Goal: Task Accomplishment & Management: Manage account settings

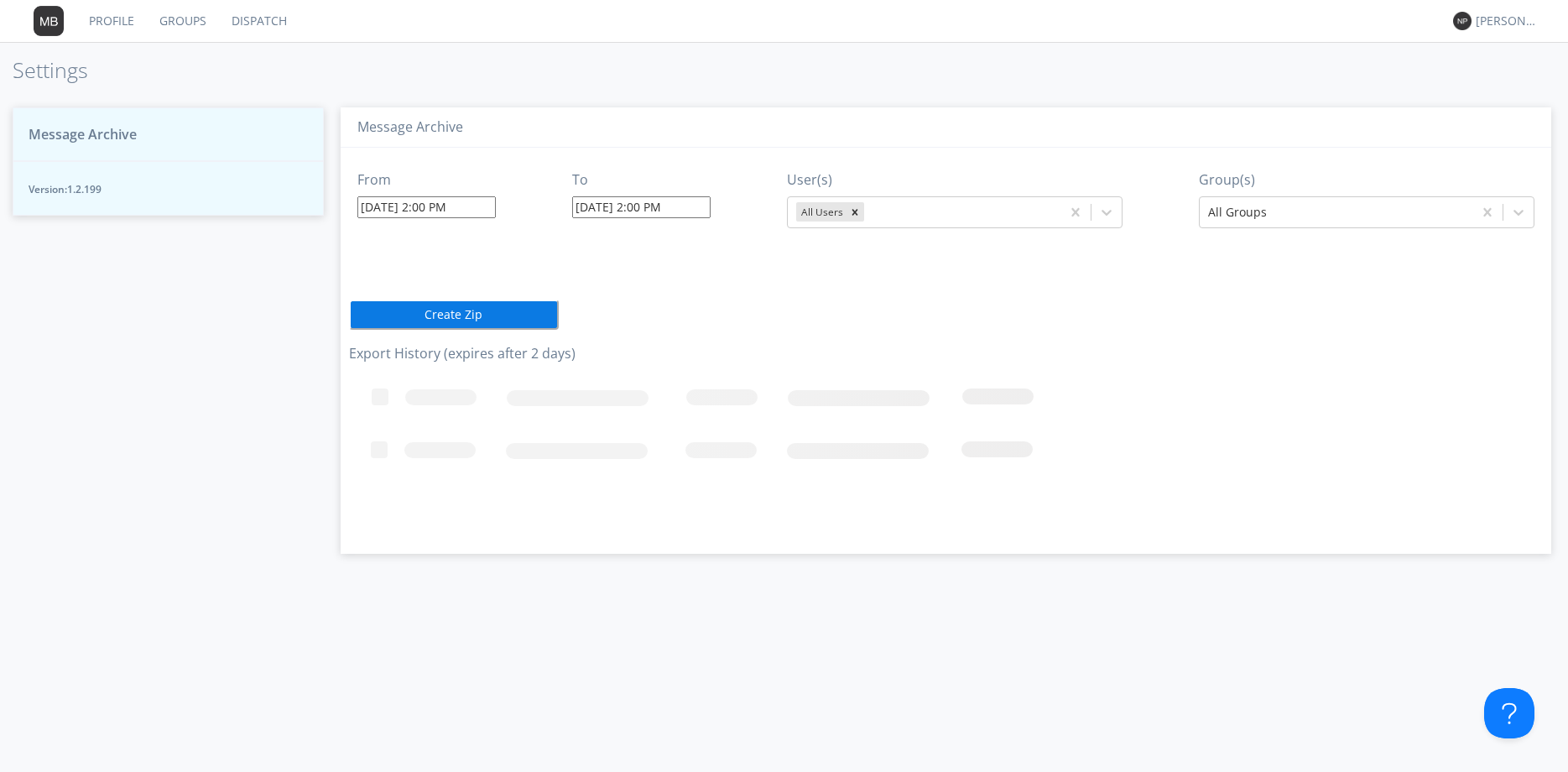
click at [822, 645] on div "Message Archive From [DATE] 2:00 PM To [DATE] 2:00 PM User(s) All Users Group(s…" at bounding box center [946, 432] width 1244 height 682
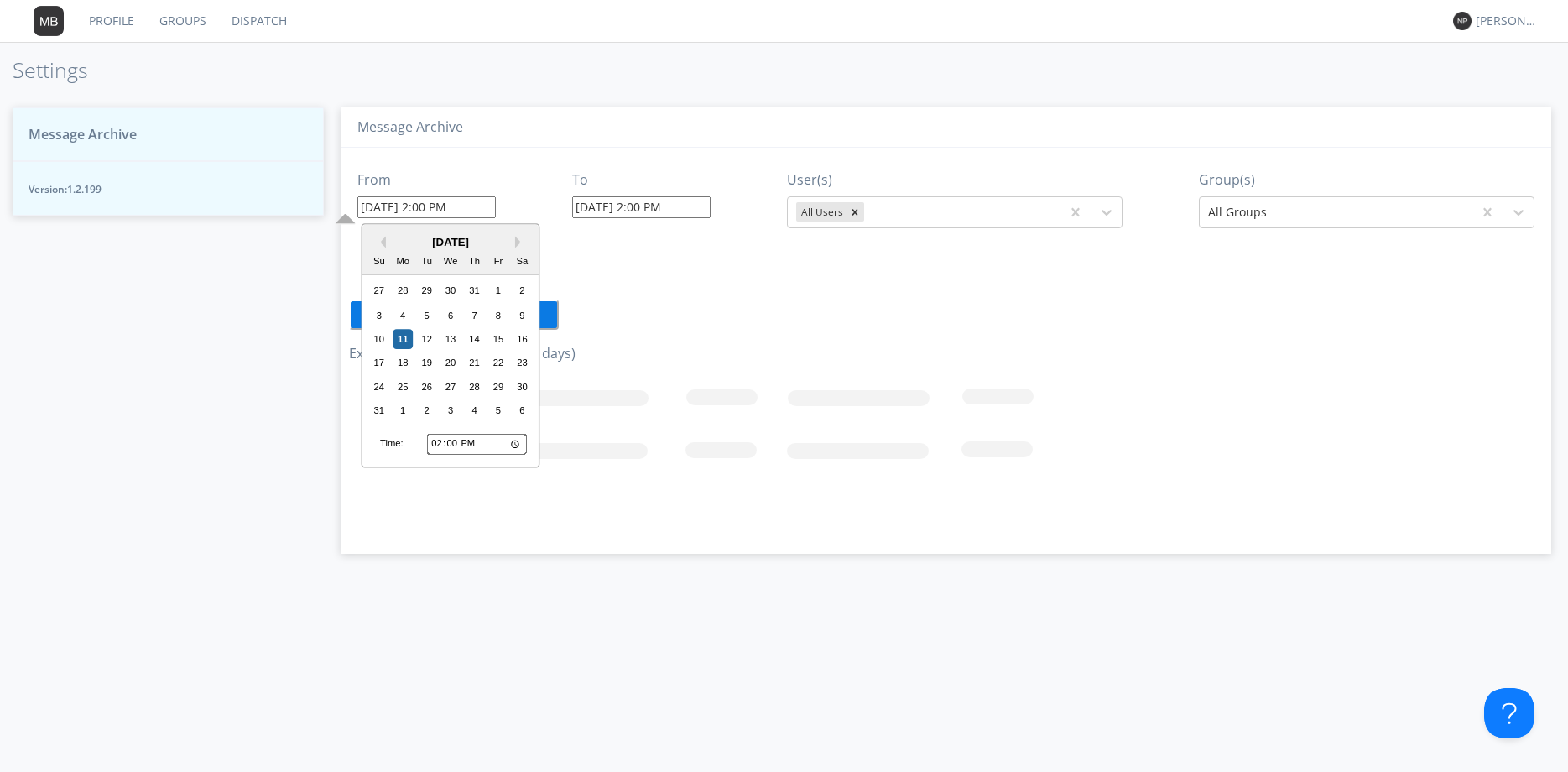
drag, startPoint x: 388, startPoint y: 206, endPoint x: 386, endPoint y: 215, distance: 9.2
click at [384, 214] on input "[DATE] 2:00 PM" at bounding box center [426, 207] width 139 height 22
type input "[DATE] 2:00 PM"
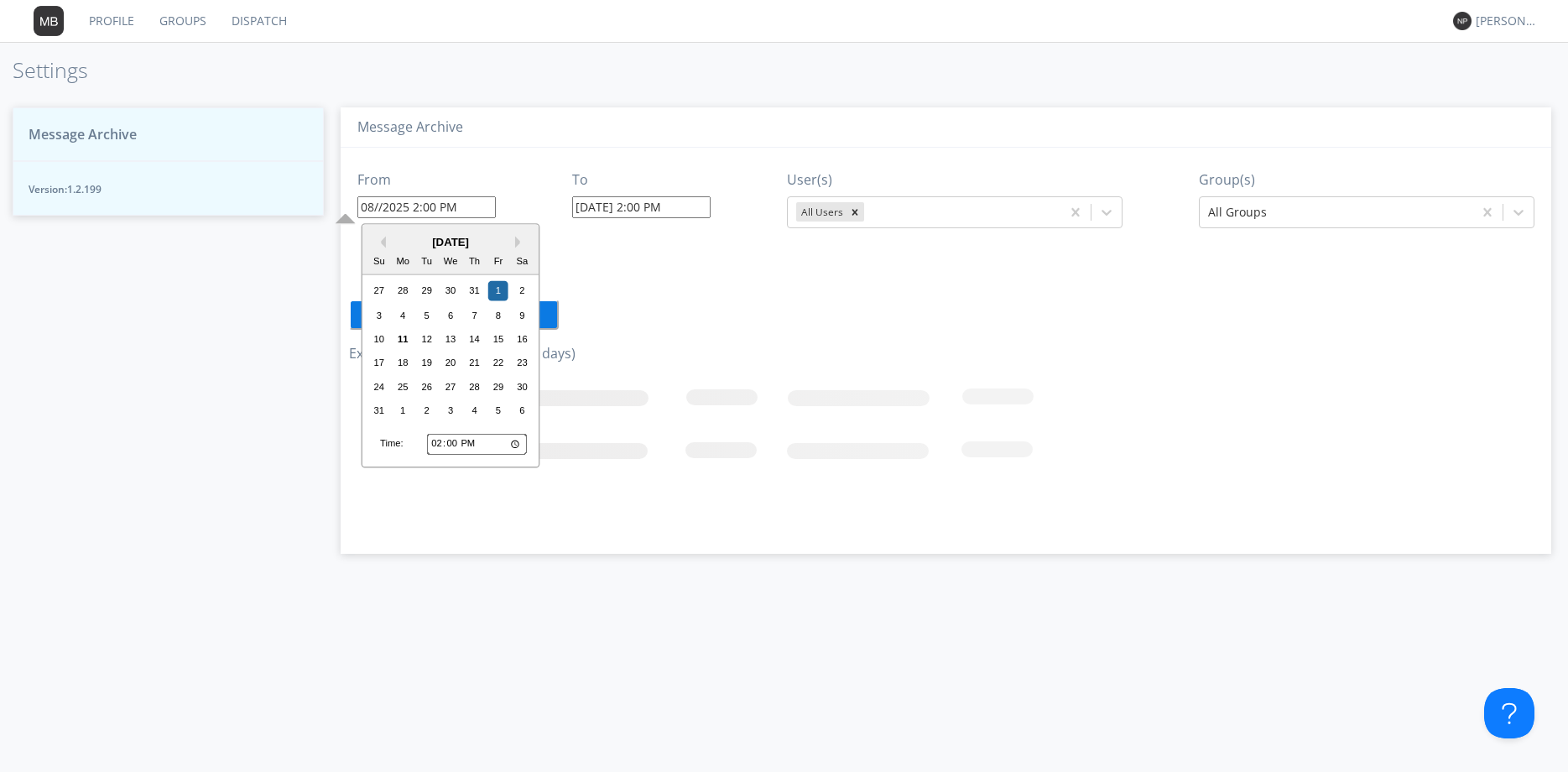
type input "[DATE] 3:08 PM"
type input "[DATE] 2:00 PM"
click at [710, 272] on div "From [DATE] 2:00 PM Previous Month Next Month [DATE] Su Mo Tu We Th Fr Sa 27 28…" at bounding box center [946, 344] width 1194 height 393
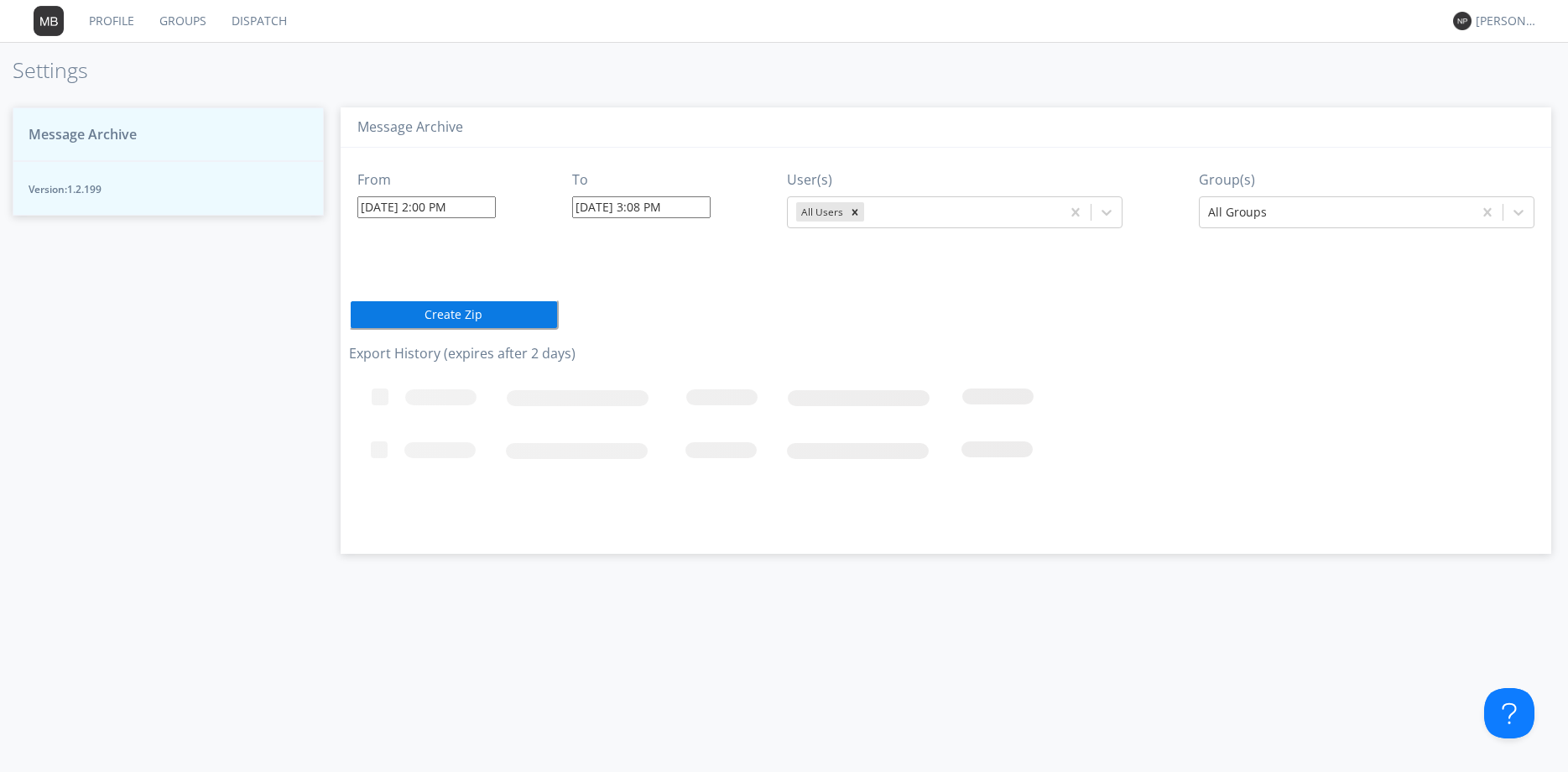
click at [532, 311] on button "Create Zip" at bounding box center [454, 314] width 209 height 30
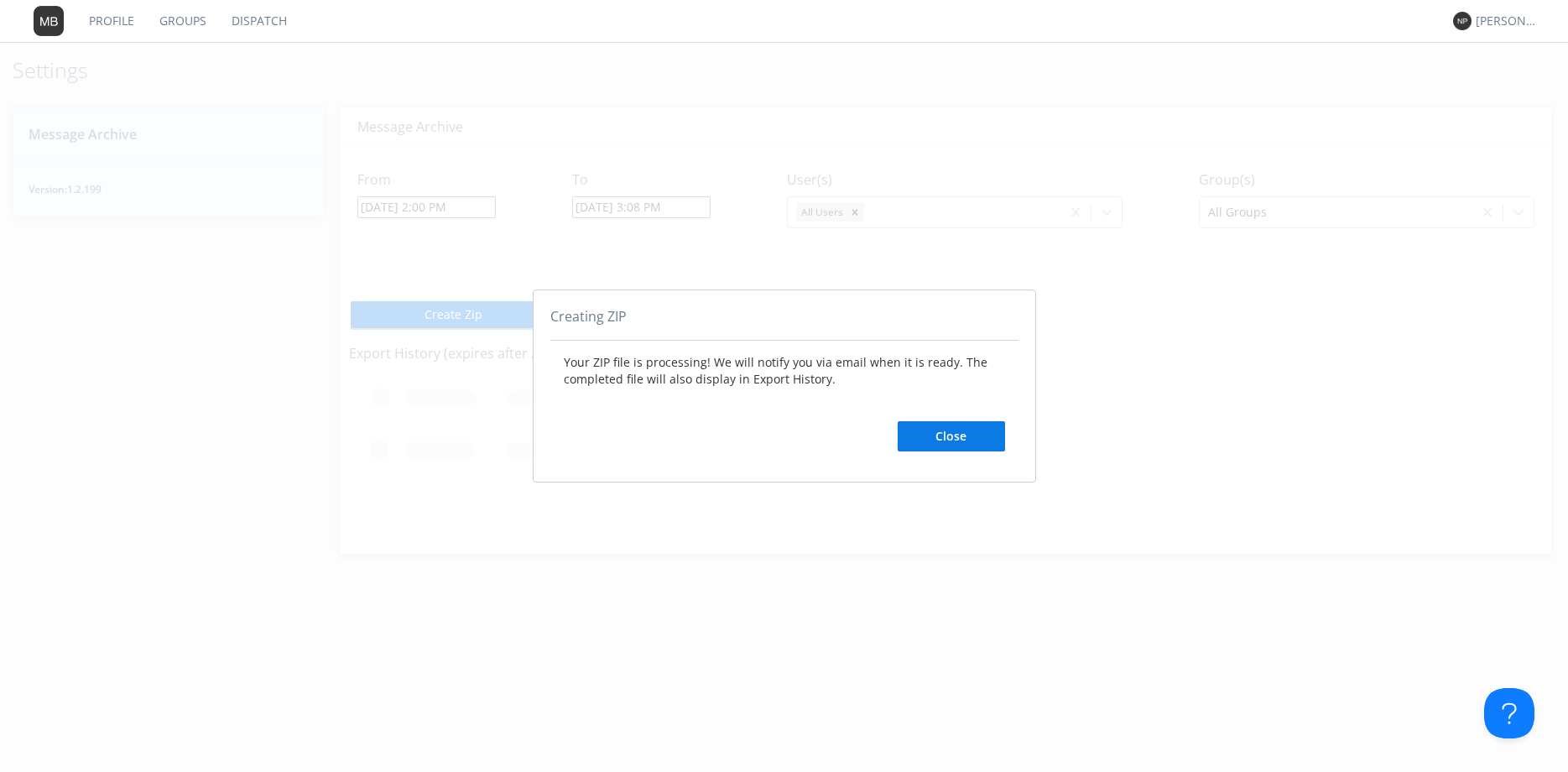
click at [930, 428] on button "Close" at bounding box center [952, 436] width 108 height 30
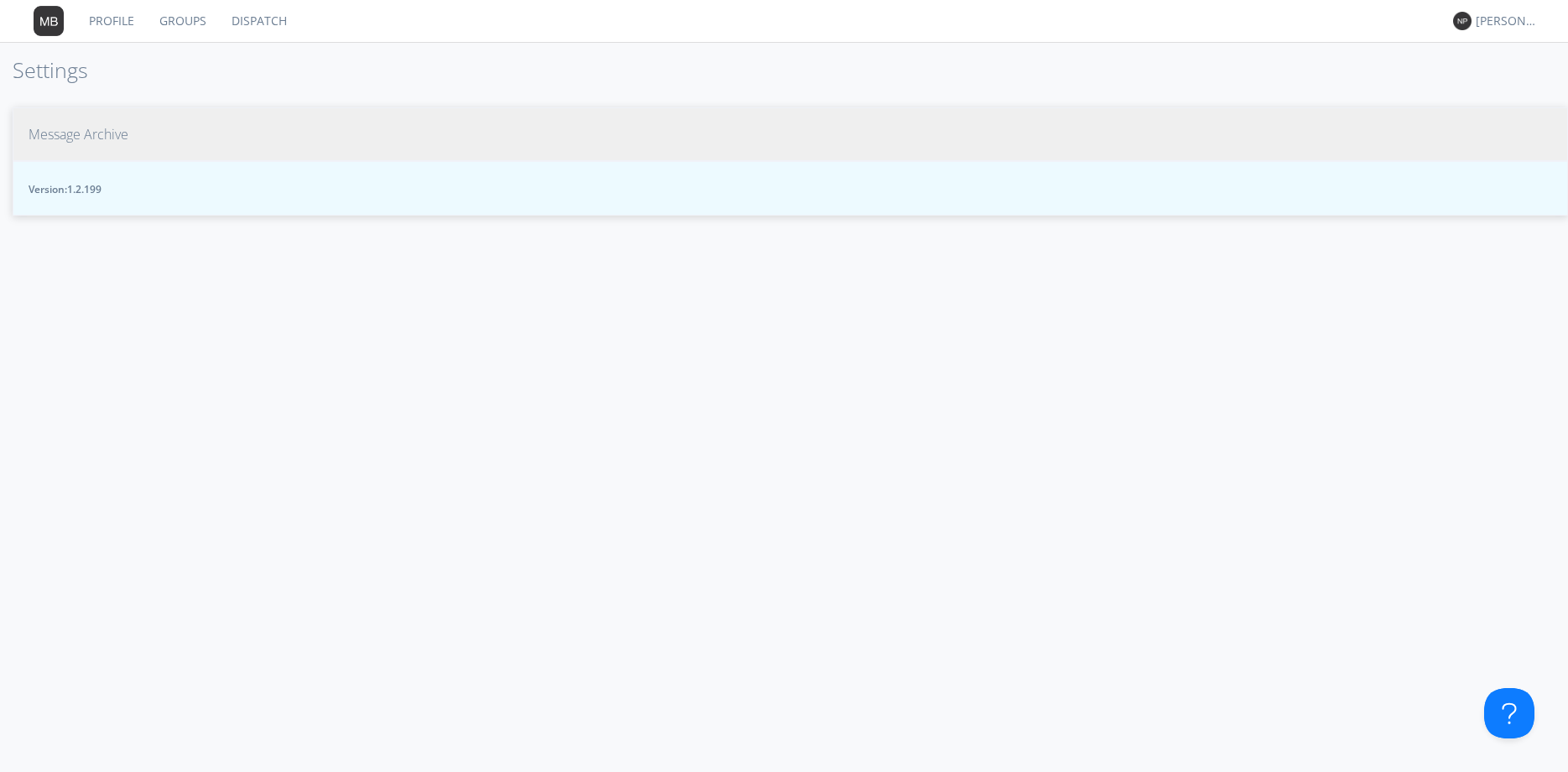
click at [131, 133] on button "Message Archive" at bounding box center [790, 135] width 1555 height 55
click at [168, 206] on button "Version: 1.2.199" at bounding box center [790, 188] width 1555 height 55
click at [136, 162] on button "Version: 1.2.199" at bounding box center [790, 188] width 1555 height 55
click at [129, 146] on button "Message Archive" at bounding box center [790, 135] width 1555 height 55
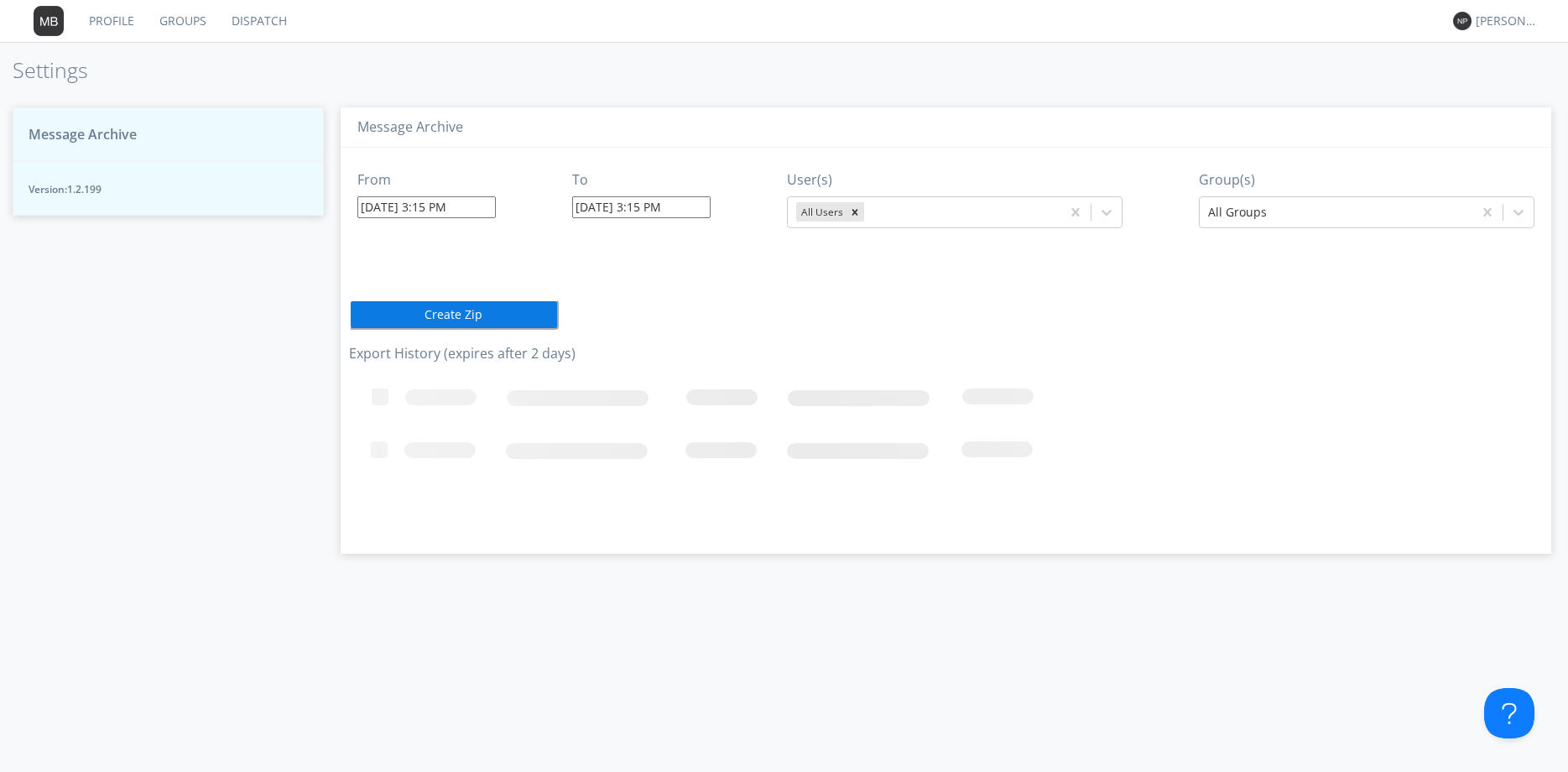
click at [753, 340] on div "From 08/11/2025 3:15 PM To 08/11/2025 3:15 PM User(s) All Users Group(s) All Gr…" at bounding box center [946, 344] width 1194 height 393
drag, startPoint x: 753, startPoint y: 340, endPoint x: 1009, endPoint y: 327, distance: 256.3
click at [793, 334] on div "From 08/11/2025 3:15 PM To 08/11/2025 3:15 PM User(s) All Users Group(s) All Gr…" at bounding box center [946, 344] width 1194 height 393
click at [1172, 327] on div "From 08/11/2025 3:15 PM To 08/11/2025 3:15 PM User(s) All Users Group(s) All Gr…" at bounding box center [946, 344] width 1194 height 393
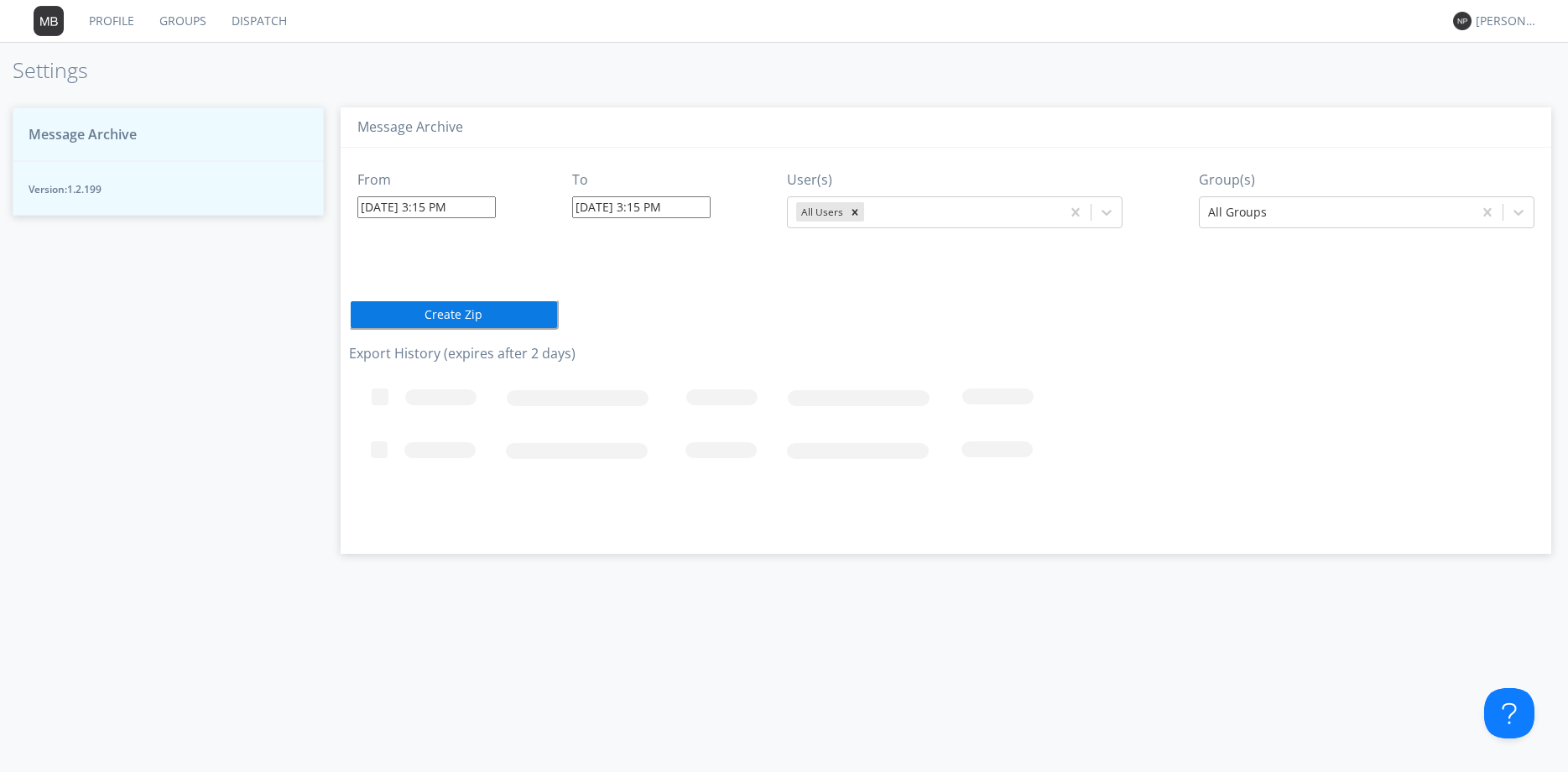
drag, startPoint x: 1191, startPoint y: 323, endPoint x: 1254, endPoint y: 307, distance: 65.0
click at [1218, 316] on div "From 08/11/2025 3:15 PM To 08/11/2025 3:15 PM User(s) All Users Group(s) All Gr…" at bounding box center [946, 344] width 1194 height 393
click at [1299, 304] on div "From 08/11/2025 3:15 PM To 08/11/2025 3:15 PM User(s) All Users Group(s) All Gr…" at bounding box center [946, 344] width 1194 height 393
click at [709, 298] on div "From 08/11/2025 3:15 PM To 08/11/2025 3:15 PM User(s) All Users Group(s) All Gr…" at bounding box center [946, 344] width 1194 height 393
drag, startPoint x: 387, startPoint y: 274, endPoint x: 377, endPoint y: 270, distance: 10.8
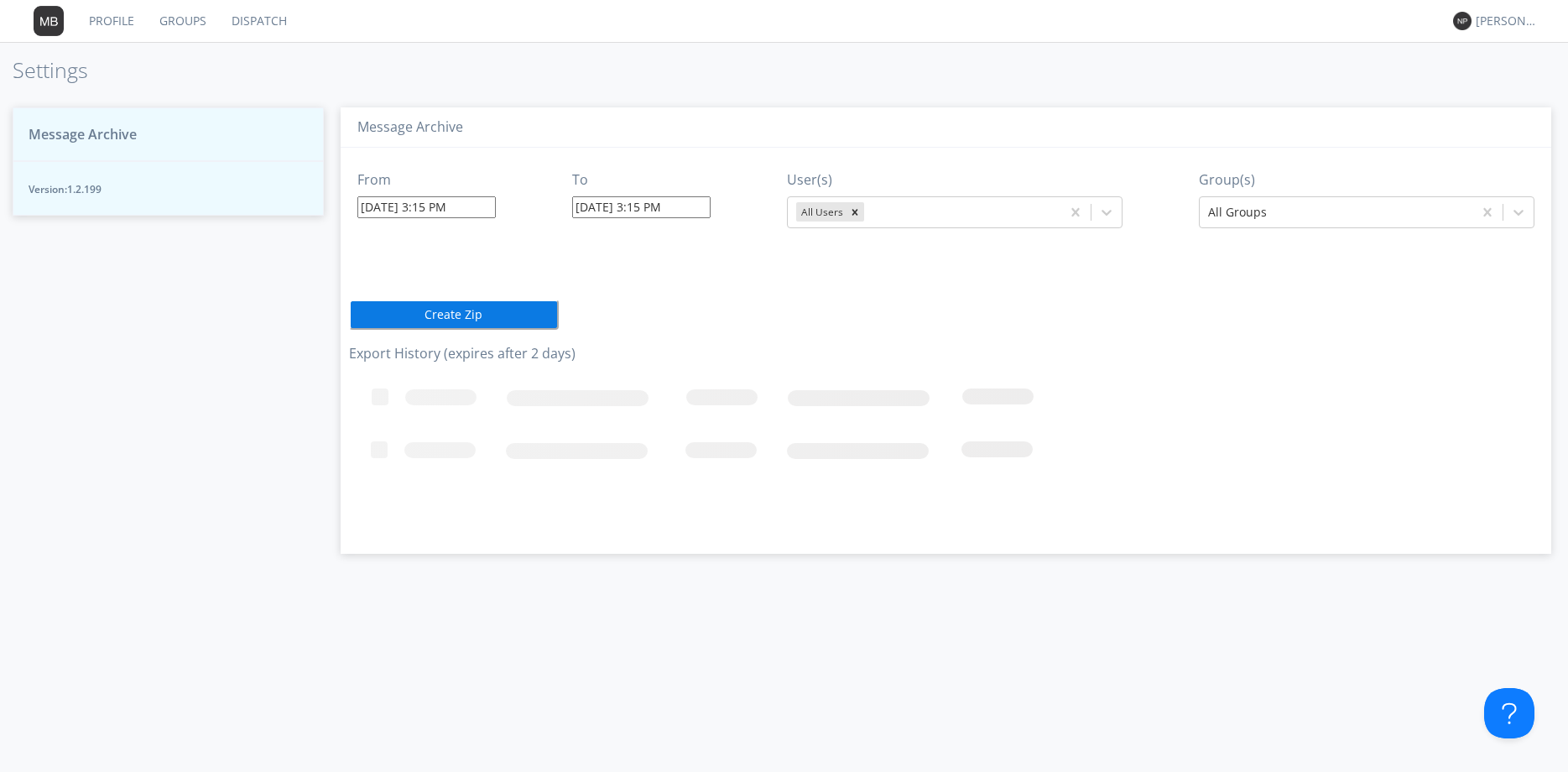
click at [377, 270] on div "From 08/11/2025 3:15 PM To 08/11/2025 3:15 PM User(s) All Users Group(s) All Gr…" at bounding box center [946, 344] width 1194 height 393
click at [1467, 15] on img at bounding box center [1461, 21] width 18 height 18
click at [1485, 19] on div "[PERSON_NAME] *" at bounding box center [1506, 21] width 63 height 17
click at [1491, 52] on div "Settings" at bounding box center [1515, 59] width 87 height 30
click at [1494, 29] on div "[PERSON_NAME] *" at bounding box center [1506, 21] width 63 height 17
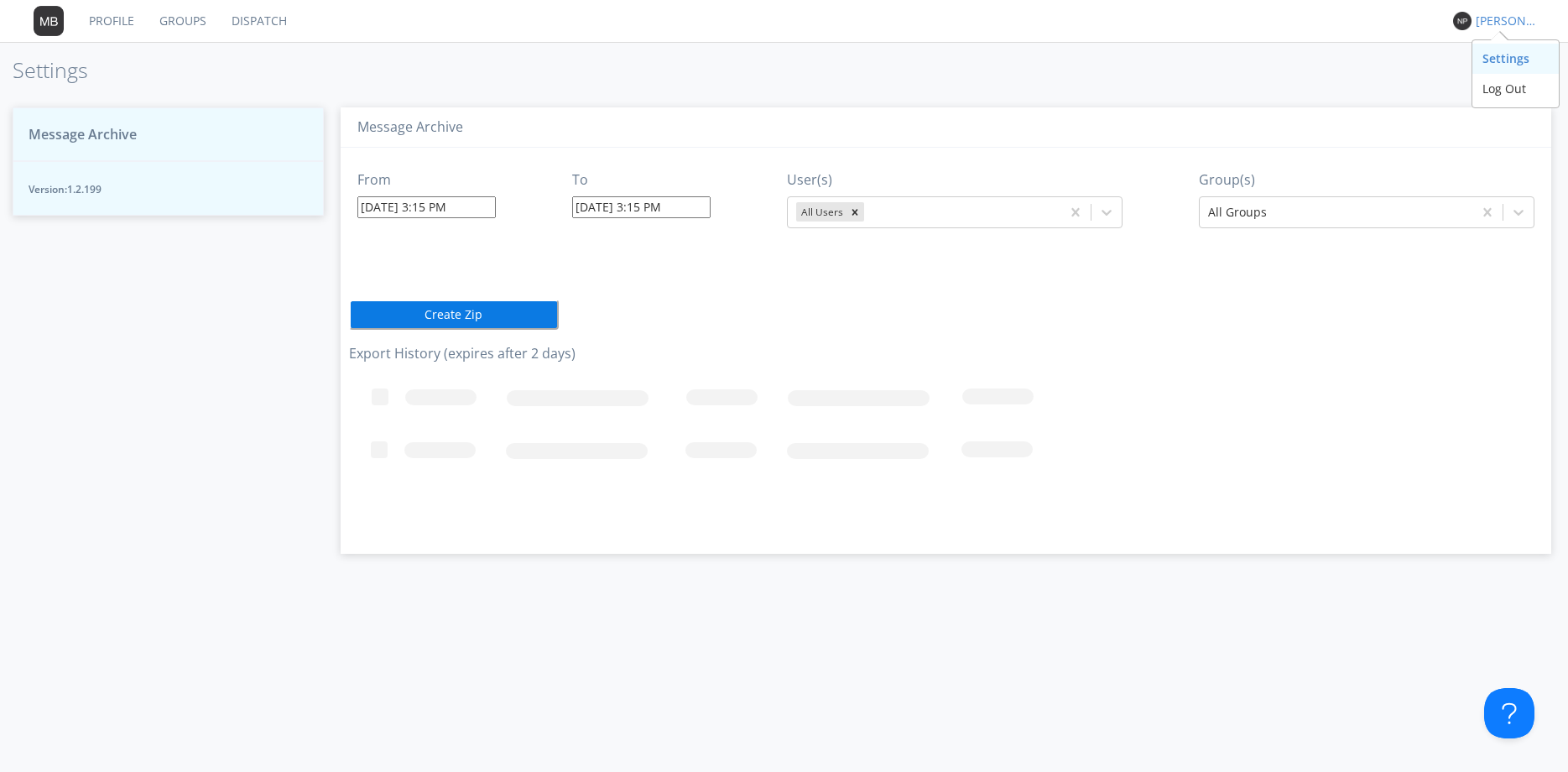
click at [1494, 65] on div "Settings" at bounding box center [1515, 59] width 87 height 30
click at [1488, 47] on div "Profile Groups Dispatch Nicole Parlee * Settings Message Archive Version: 1.2.1…" at bounding box center [784, 386] width 1568 height 772
click at [1488, 26] on div "[PERSON_NAME] *" at bounding box center [1506, 21] width 63 height 17
drag, startPoint x: 1505, startPoint y: 105, endPoint x: 1488, endPoint y: 86, distance: 25.5
click at [1502, 104] on div "Settings Log Out" at bounding box center [1515, 73] width 87 height 67
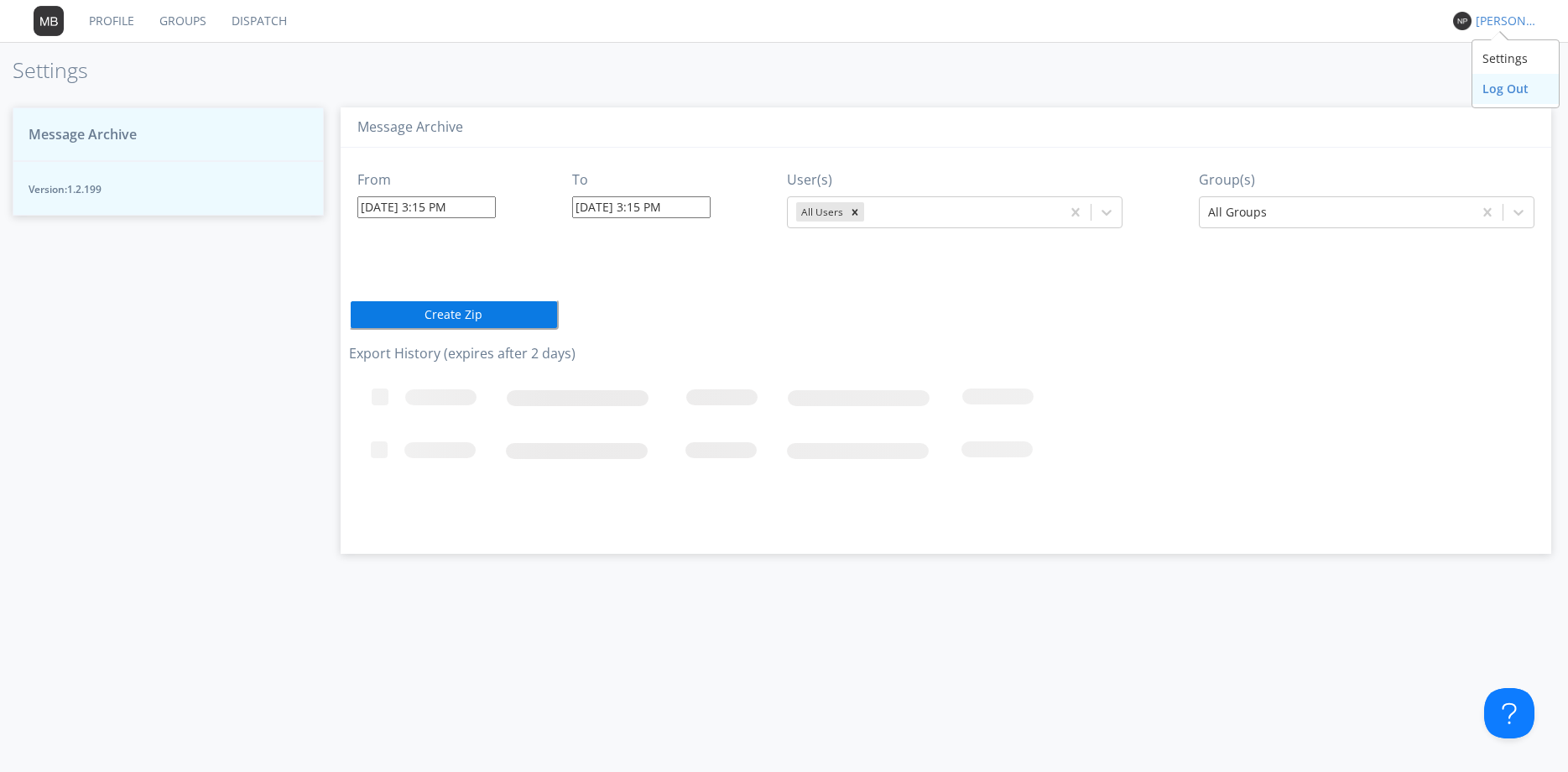
click at [1485, 82] on div "Log Out" at bounding box center [1515, 89] width 87 height 30
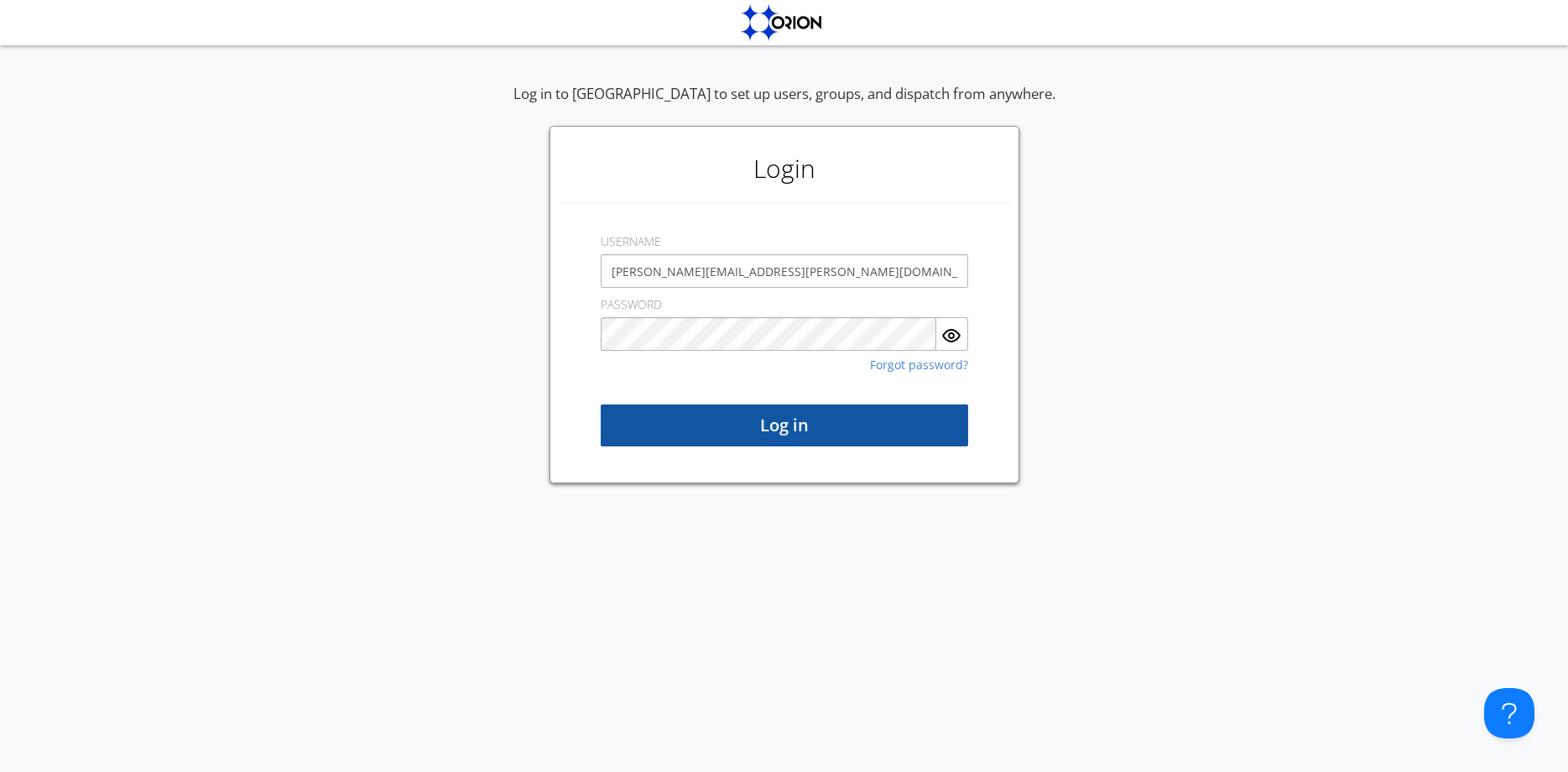
type input "nicole.parlee@transdev.com"
click at [825, 420] on button "Log in" at bounding box center [784, 425] width 367 height 42
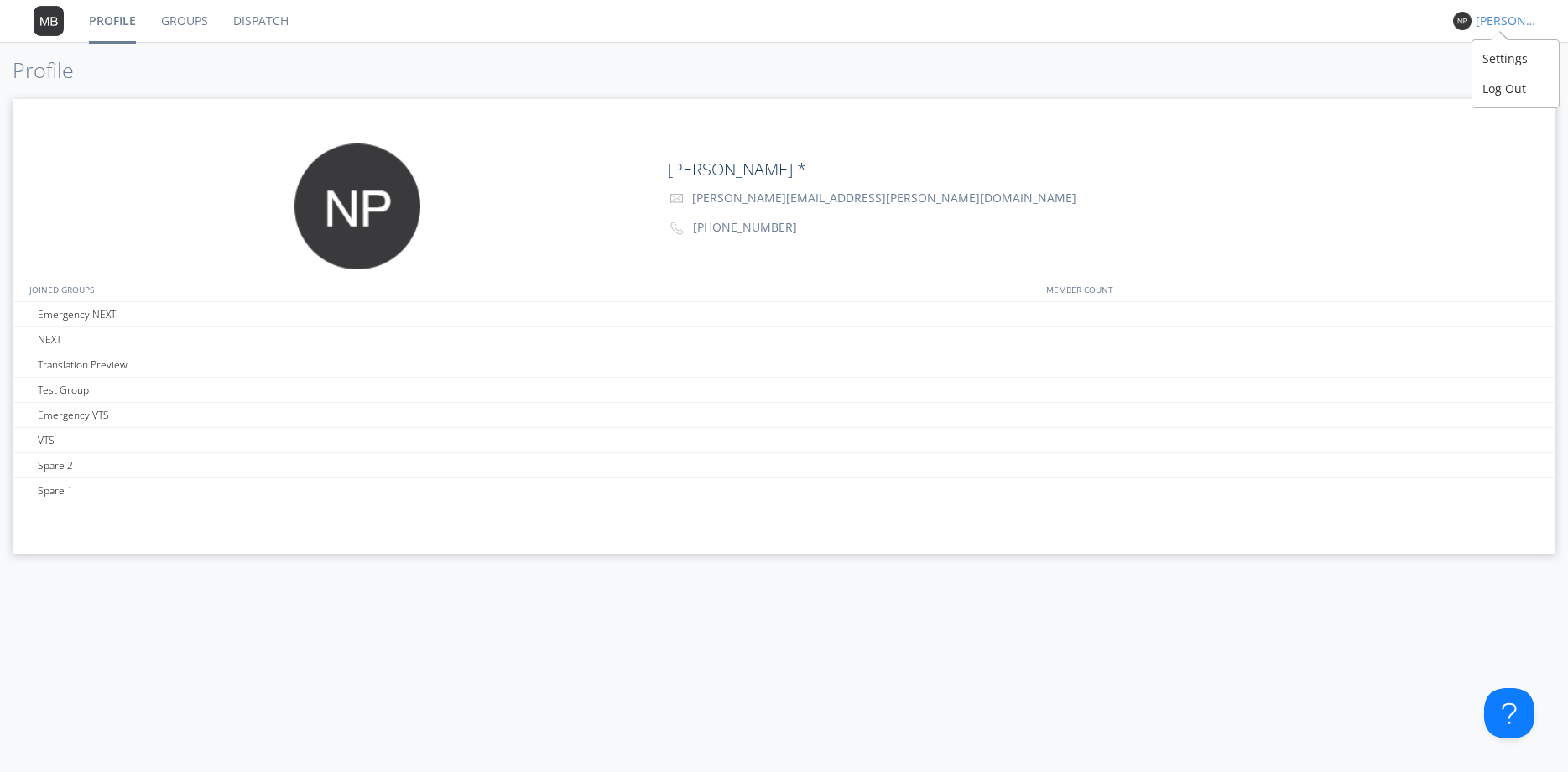
drag, startPoint x: 1498, startPoint y: 22, endPoint x: 1486, endPoint y: 35, distance: 17.7
click at [1496, 22] on div "[PERSON_NAME] *" at bounding box center [1506, 21] width 63 height 17
click at [1487, 57] on div "Settings" at bounding box center [1515, 59] width 87 height 30
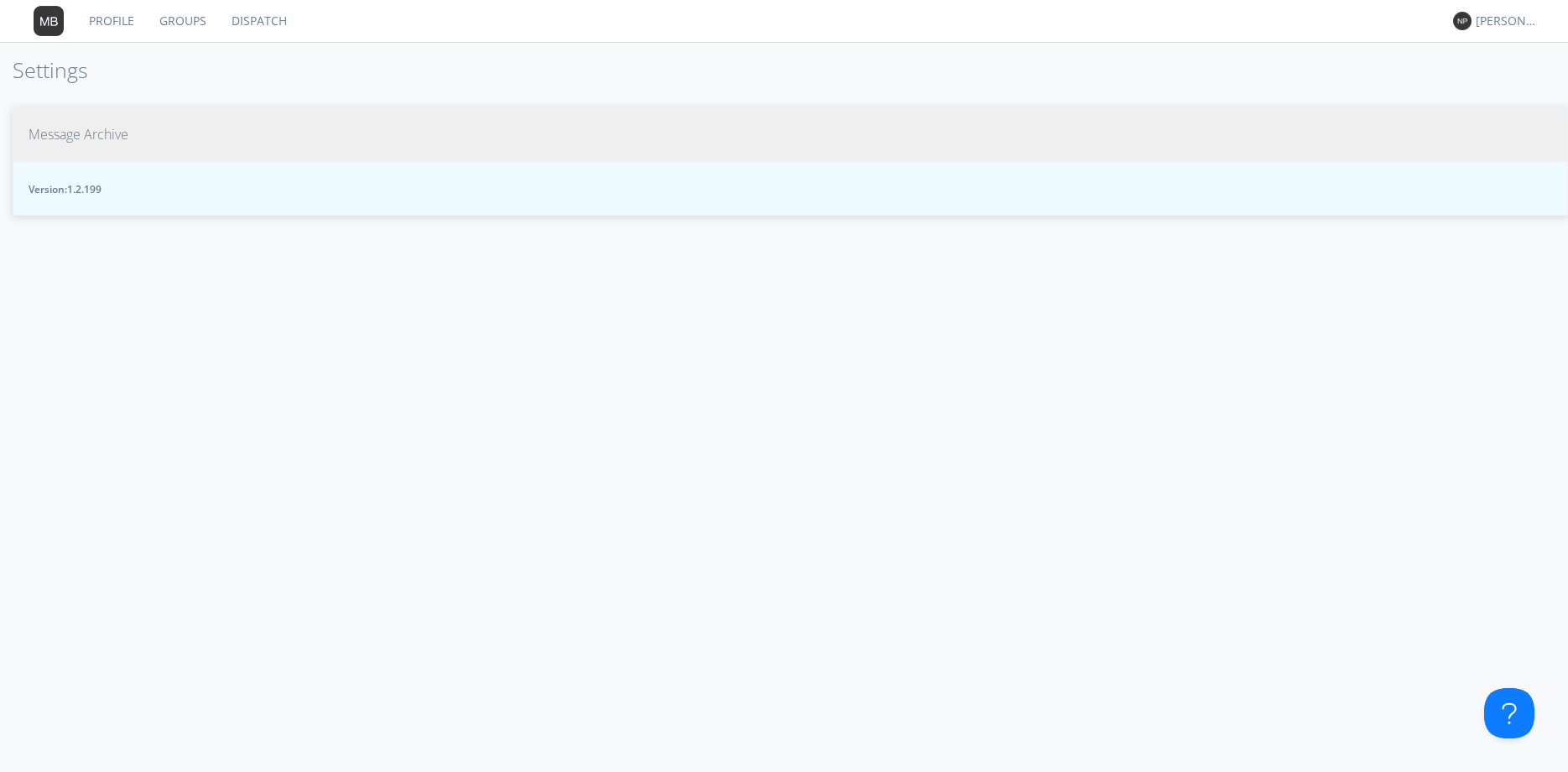
click at [32, 193] on span "Version: 1.2.199" at bounding box center [790, 189] width 1523 height 14
click at [30, 143] on span "Message Archive" at bounding box center [79, 134] width 100 height 19
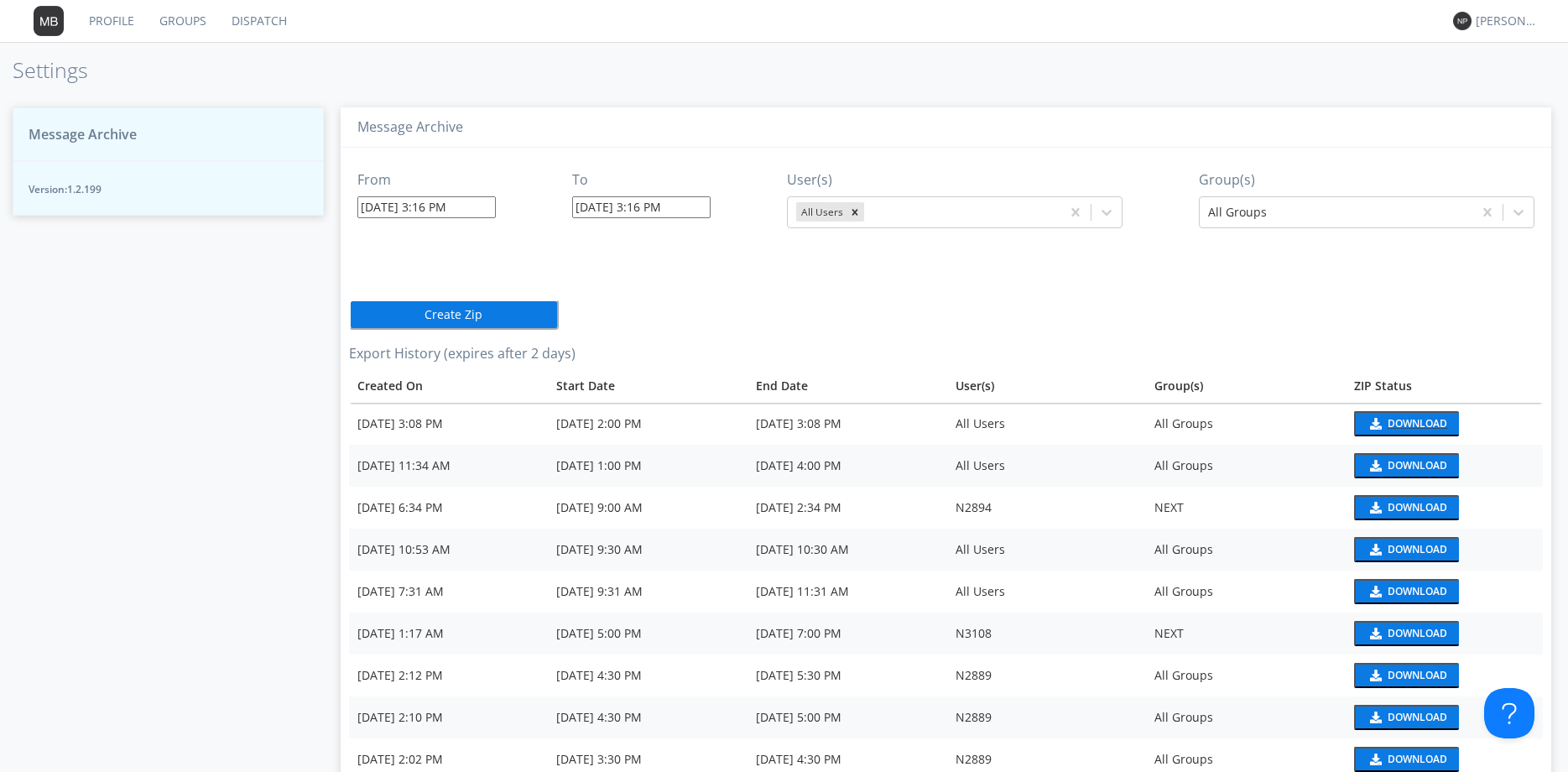
click at [1383, 419] on button "Download" at bounding box center [1405, 423] width 105 height 25
